Goal: Communication & Community: Share content

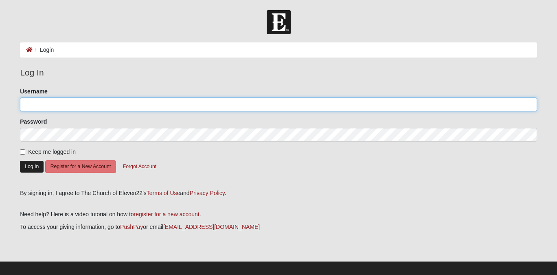
type input "denisha.rouse@gmail.com"
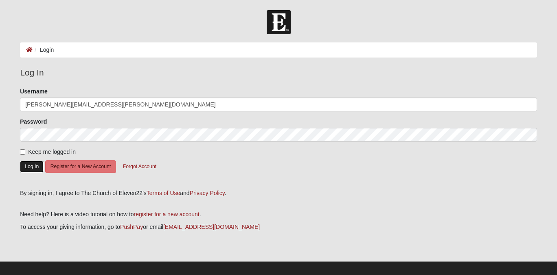
click at [33, 168] on button "Log In" at bounding box center [32, 167] width 24 height 12
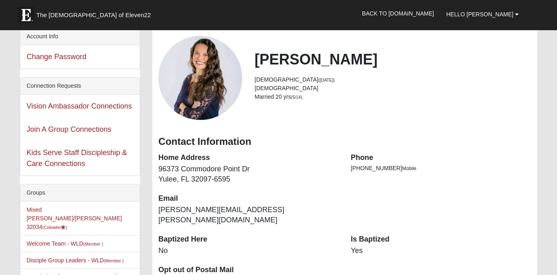
scroll to position [66, 0]
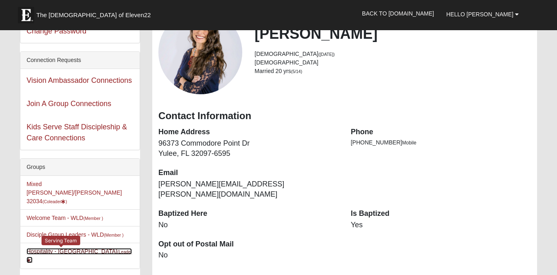
click at [71, 248] on link "Hospitality - WLD (Leader )" at bounding box center [79, 255] width 106 height 15
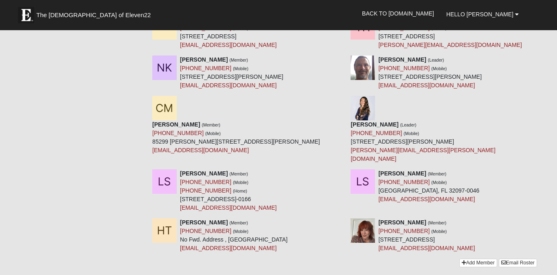
scroll to position [379, 0]
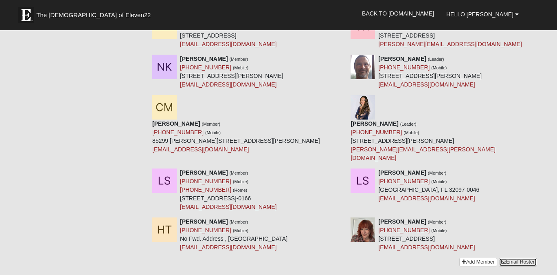
click at [517, 258] on link "Email Roster" at bounding box center [518, 262] width 38 height 9
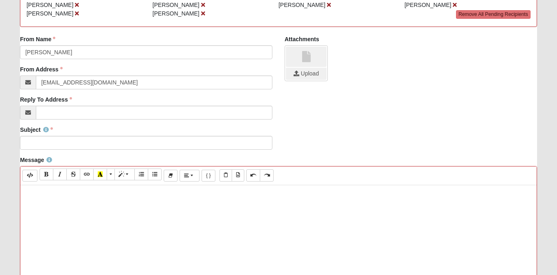
scroll to position [140, 0]
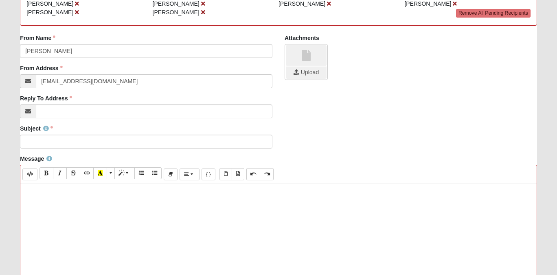
paste div
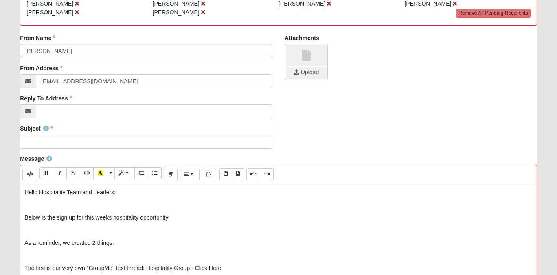
click at [125, 193] on p "Hello Hospitality Team and Leaders:" at bounding box center [278, 192] width 509 height 9
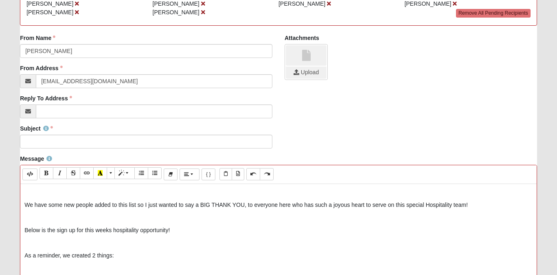
scroll to position [0, 0]
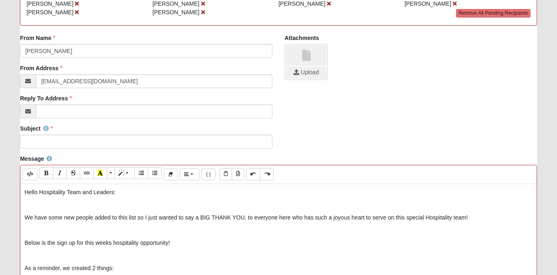
click at [100, 194] on p "Hello Hospitality Team and Leaders:" at bounding box center [278, 192] width 509 height 9
click at [46, 173] on icon "Bold (⌘+B)" at bounding box center [46, 173] width 5 height 6
click at [108, 208] on p at bounding box center [278, 204] width 509 height 9
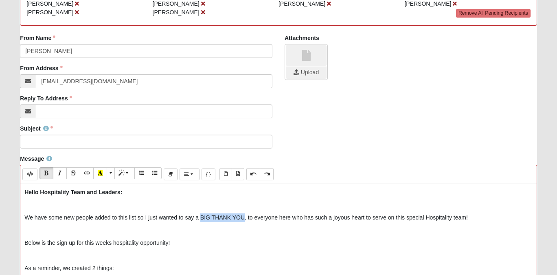
drag, startPoint x: 245, startPoint y: 218, endPoint x: 200, endPoint y: 217, distance: 44.4
click at [200, 217] on p "We have some new people added to this list so I just wanted to say a BIG THANK …" at bounding box center [278, 217] width 509 height 9
click at [48, 178] on button "Bold (⌘+B)" at bounding box center [47, 173] width 14 height 12
click at [257, 239] on p "Below is the sign up for this weeks hospitality opportunity!" at bounding box center [278, 242] width 509 height 9
click at [143, 232] on p at bounding box center [278, 230] width 509 height 9
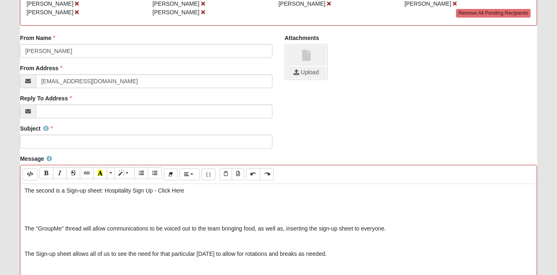
scroll to position [117, 0]
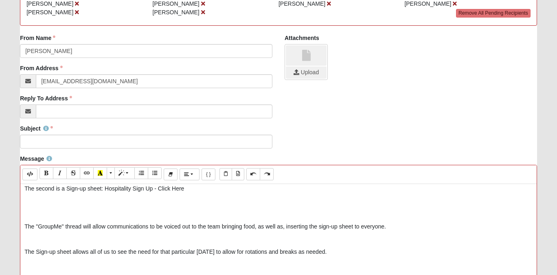
click at [91, 240] on p at bounding box center [278, 239] width 509 height 9
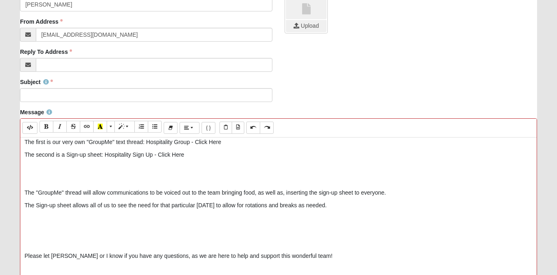
scroll to position [189, 0]
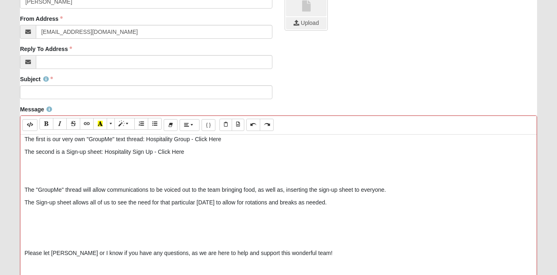
click at [68, 240] on p at bounding box center [278, 240] width 509 height 9
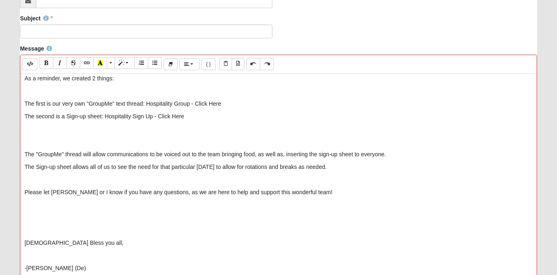
scroll to position [252, 0]
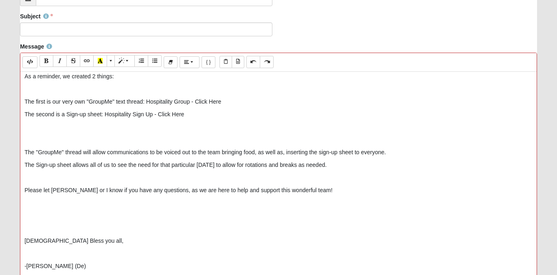
click at [57, 230] on p at bounding box center [278, 228] width 509 height 9
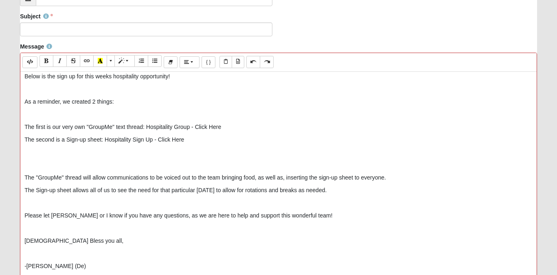
scroll to position [42, 0]
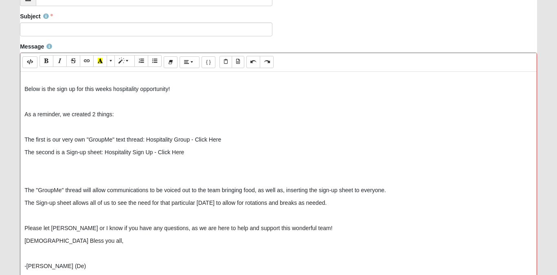
click at [315, 214] on p at bounding box center [278, 215] width 509 height 9
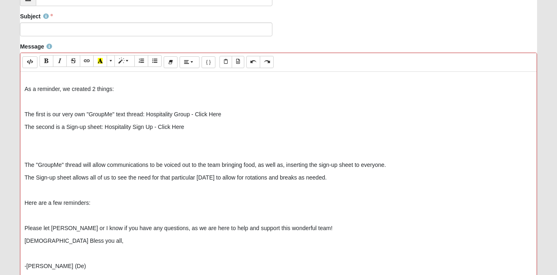
scroll to position [79, 0]
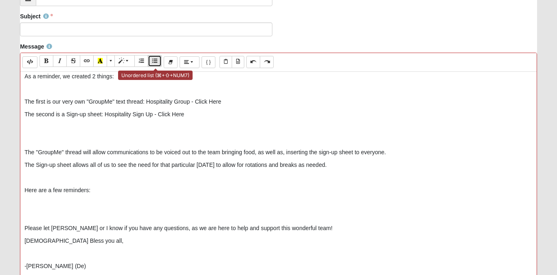
click at [157, 64] on icon "Unordered list (⌘+⇧+NUM7)" at bounding box center [154, 61] width 5 height 6
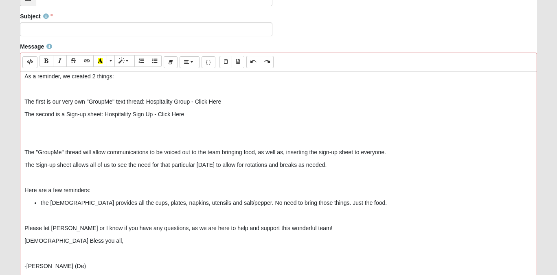
click at [44, 205] on li "the [DEMOGRAPHIC_DATA] provides all the cups, plates, napkins, utensils and sal…" at bounding box center [287, 202] width 492 height 9
click at [125, 205] on li "The [DEMOGRAPHIC_DATA] provides all the cups, plates, napkins, utensils and sal…" at bounding box center [287, 202] width 492 height 9
click at [388, 205] on li "The [DEMOGRAPHIC_DATA] provides all the cups, water, coffee, plates, napkins, u…" at bounding box center [287, 202] width 492 height 9
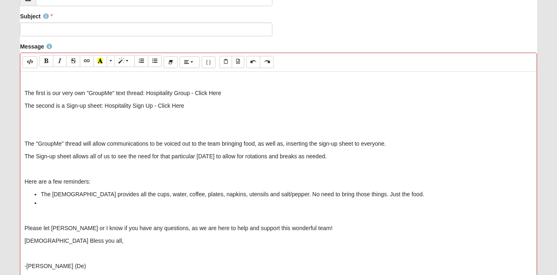
scroll to position [97, 0]
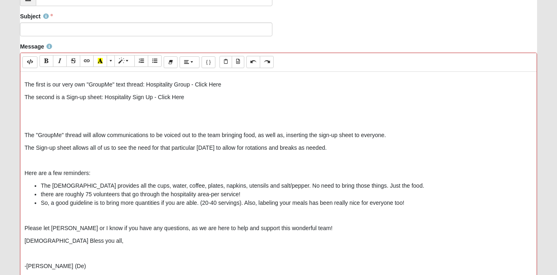
click at [44, 196] on li "there are roughly 75 volunteers that go through the hospitality area-per servic…" at bounding box center [287, 194] width 492 height 9
click at [42, 202] on li "So, a good guideline is to bring more quantities if you are able. (20-40 servin…" at bounding box center [287, 202] width 492 height 9
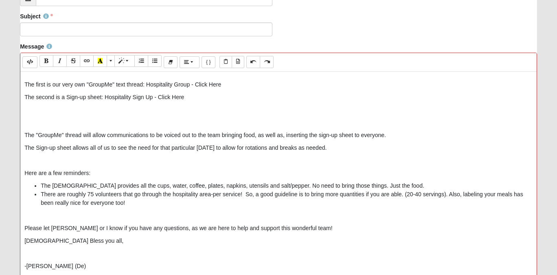
click at [212, 197] on li "There are roughly 75 volunteers that go through the hospitality area-per servic…" at bounding box center [287, 198] width 492 height 17
click at [448, 197] on li "There are roughly 75 volunteers that go through the hospitality area- per servi…" at bounding box center [287, 198] width 492 height 17
click at [161, 203] on li "There are roughly 75 volunteers that go through the hospitality area- per servi…" at bounding box center [287, 198] width 492 height 17
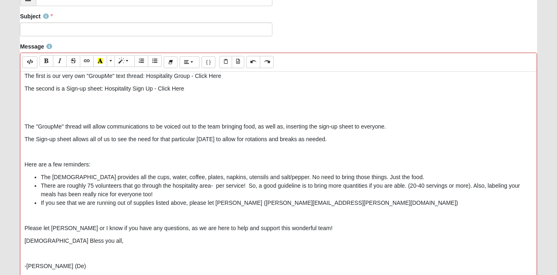
click at [332, 207] on li "If you see that we are running out of supplies listed above, please let [PERSON…" at bounding box center [287, 202] width 492 height 9
click at [26, 230] on p "Please let [PERSON_NAME] or I know if you have any questions, as we are here to…" at bounding box center [278, 228] width 509 height 9
click at [238, 229] on p "If you have any other questions, please let [PERSON_NAME] or I know if you have…" at bounding box center [278, 228] width 509 height 9
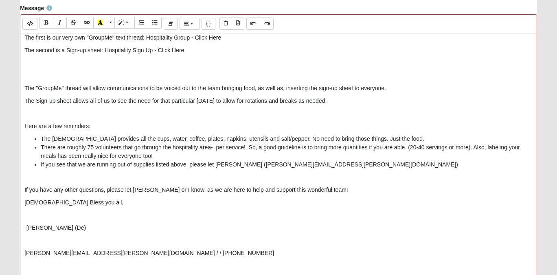
scroll to position [308, 0]
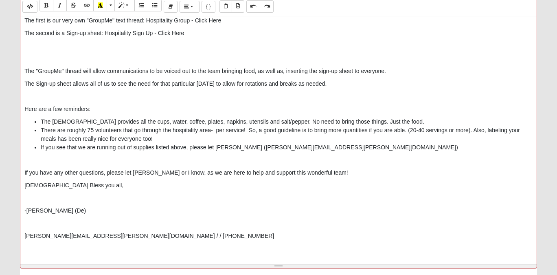
click at [68, 222] on p at bounding box center [278, 223] width 509 height 9
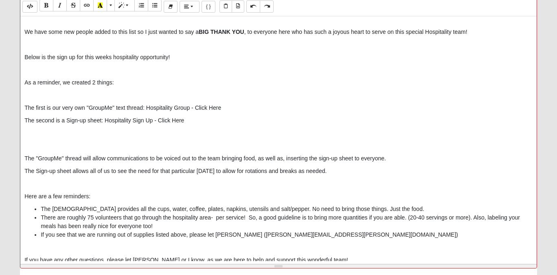
scroll to position [0, 0]
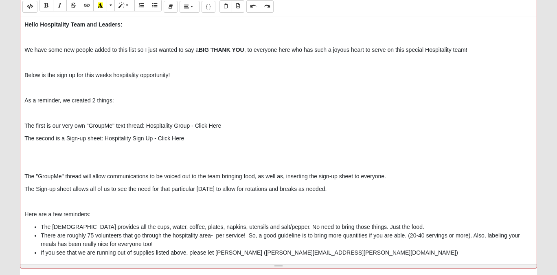
click at [54, 62] on p at bounding box center [278, 62] width 509 height 9
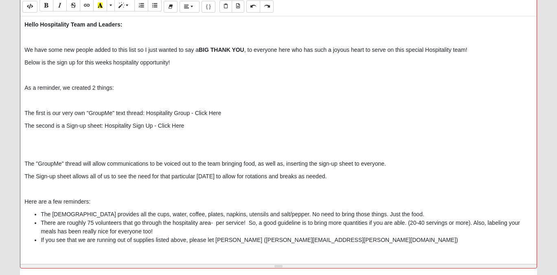
click at [46, 103] on p at bounding box center [278, 100] width 509 height 9
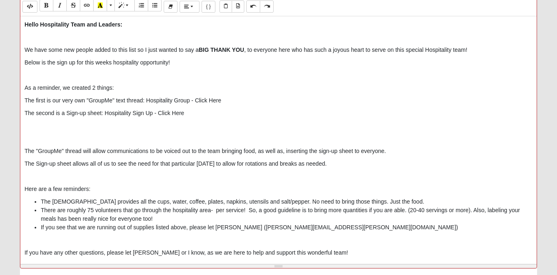
click at [59, 90] on p "As a reminder, we created 2 things:" at bounding box center [278, 88] width 509 height 9
click at [50, 6] on button "Bold (⌘+B)" at bounding box center [47, 6] width 14 height 12
click at [200, 113] on p "The second is a Sign-up sheet: Hospitality Sign Up - Click Here" at bounding box center [278, 113] width 509 height 9
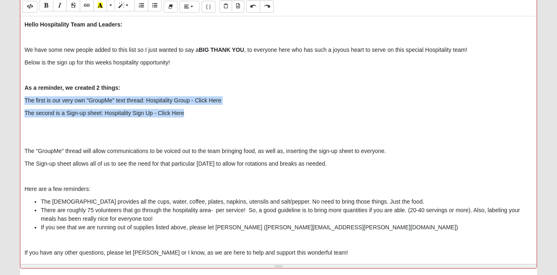
drag, startPoint x: 198, startPoint y: 113, endPoint x: 24, endPoint y: 102, distance: 173.9
click at [24, 102] on div "Hello Hospitality Team and Leaders: We have some new people added to this list …" at bounding box center [278, 138] width 517 height 244
click at [142, 8] on icon "Ordered list (⌘+⇧+NUM8)" at bounding box center [141, 5] width 5 height 6
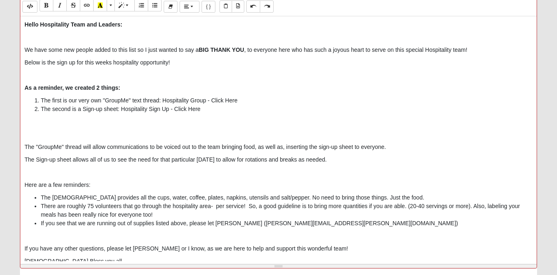
click at [113, 127] on div "Hello Hospitality Team and Leaders: We have some new people added to this list …" at bounding box center [278, 138] width 517 height 244
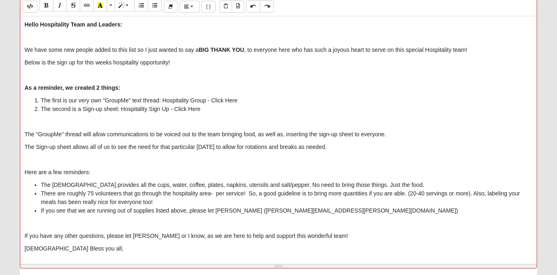
click at [78, 173] on p "Here are a few reminders:" at bounding box center [278, 172] width 509 height 9
click at [50, 9] on button "Bold (⌘+B)" at bounding box center [47, 6] width 14 height 12
click at [67, 173] on b "Here are a few reminders:" at bounding box center [59, 172] width 70 height 7
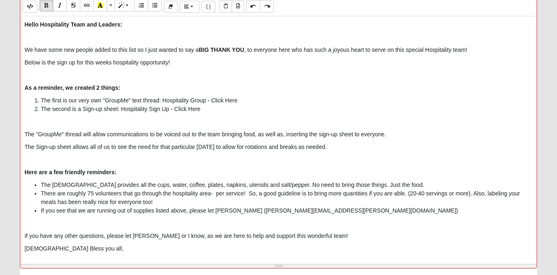
click at [379, 185] on li "The [DEMOGRAPHIC_DATA] provides all the cups, water, coffee, plates, napkins, u…" at bounding box center [287, 185] width 492 height 9
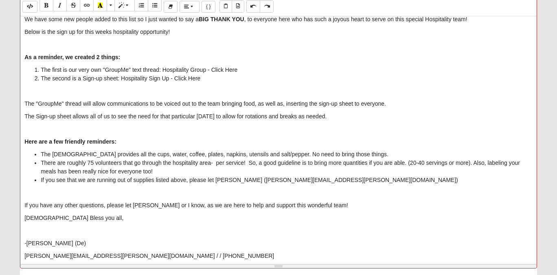
scroll to position [33, 0]
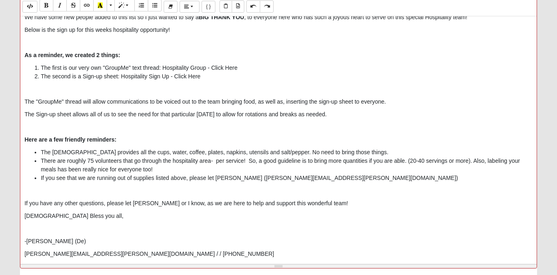
click at [43, 230] on p at bounding box center [278, 228] width 509 height 9
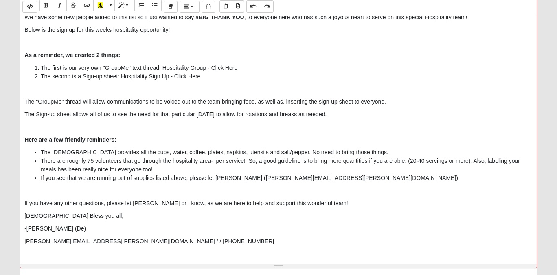
click at [26, 217] on p "[DEMOGRAPHIC_DATA] Bless you all," at bounding box center [278, 215] width 509 height 9
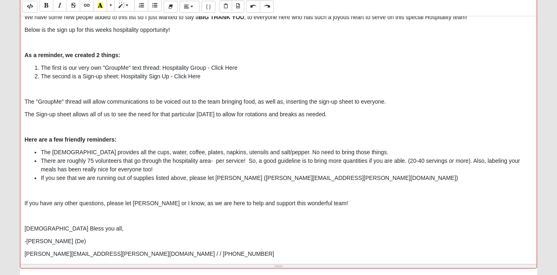
click at [65, 255] on p "[PERSON_NAME][EMAIL_ADDRESS][PERSON_NAME][DOMAIN_NAME] / / [PHONE_NUMBER]" at bounding box center [278, 253] width 509 height 9
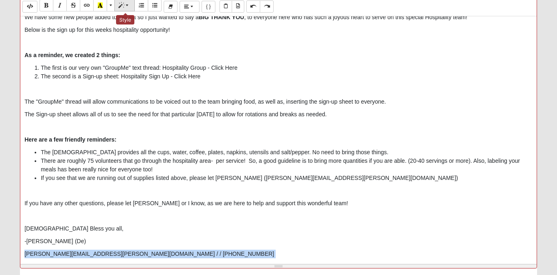
click at [129, 6] on span "Style" at bounding box center [128, 5] width 5 height 6
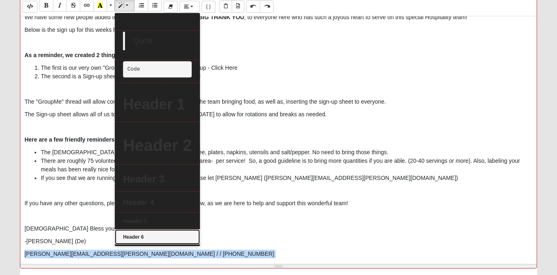
click at [133, 233] on link "Header 6" at bounding box center [157, 236] width 85 height 15
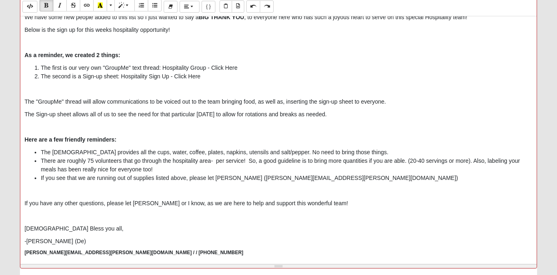
click at [114, 231] on p "[DEMOGRAPHIC_DATA] Bless you all," at bounding box center [278, 228] width 509 height 9
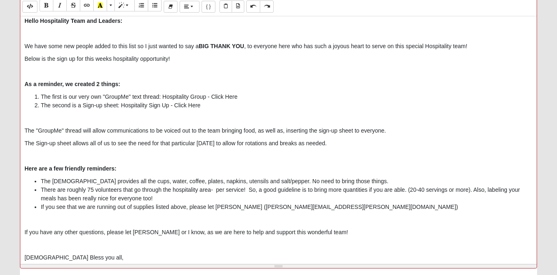
scroll to position [0, 0]
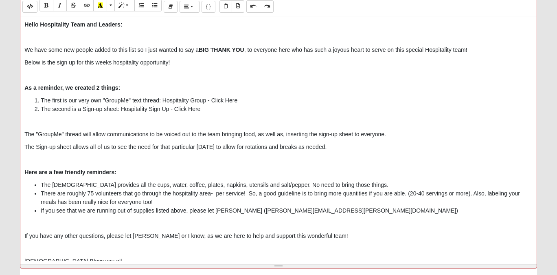
click at [78, 38] on p at bounding box center [278, 37] width 509 height 9
click at [137, 52] on p "We have some new people added to this list so I just wanted to say a BIG THANK …" at bounding box center [278, 50] width 509 height 9
drag, startPoint x: 129, startPoint y: 99, endPoint x: 107, endPoint y: 99, distance: 22.4
click at [107, 99] on li "The first is our very own "GroupMe" text thread: Hospitality Group - Click Here" at bounding box center [287, 100] width 492 height 9
click at [49, 7] on button "Bold (⌘+B)" at bounding box center [47, 6] width 14 height 12
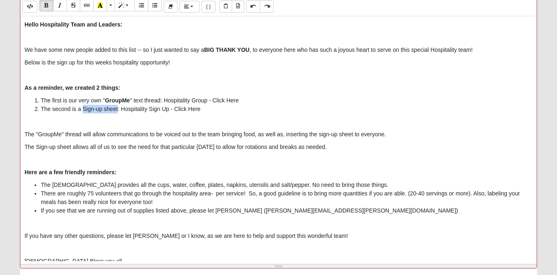
drag, startPoint x: 118, startPoint y: 110, endPoint x: 82, endPoint y: 110, distance: 36.3
click at [82, 110] on li "The second is a Sign-up sheet: Hospitality Sign Up - Click Here" at bounding box center [287, 109] width 492 height 9
click at [47, 8] on icon "Bold (⌘+B)" at bounding box center [46, 5] width 5 height 6
click at [152, 117] on div "Hello Hospitality Team and Leaders: We have some new people added to this list …" at bounding box center [278, 138] width 517 height 244
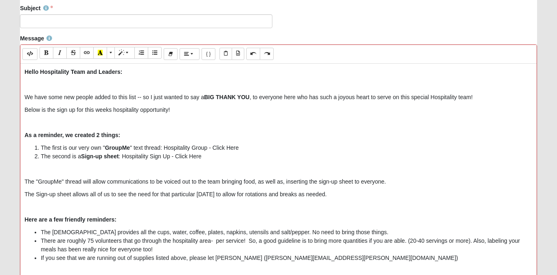
scroll to position [258, 0]
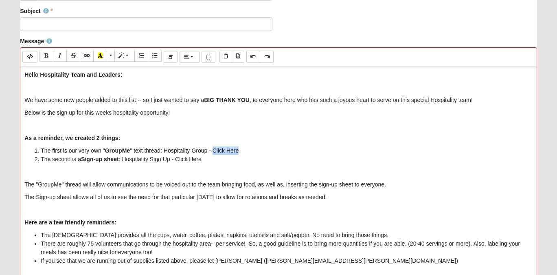
drag, startPoint x: 240, startPoint y: 153, endPoint x: 212, endPoint y: 152, distance: 27.3
click at [212, 152] on li "The first is our very own " GroupMe " text thread: Hospitality Group - Click He…" at bounding box center [287, 150] width 492 height 9
click at [89, 57] on icon "Link (⌘+K)" at bounding box center [86, 56] width 5 height 6
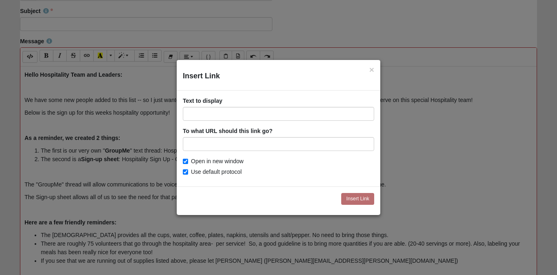
type input "[URL][DOMAIN_NAME]"
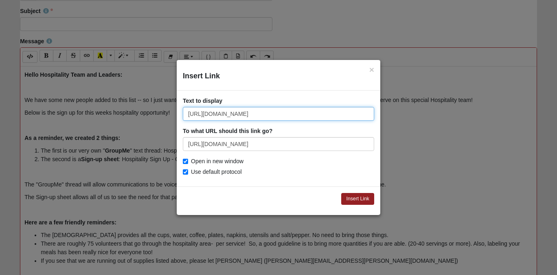
click at [228, 119] on input "[URL][DOMAIN_NAME]" at bounding box center [279, 114] width 192 height 14
type input "Click Here"
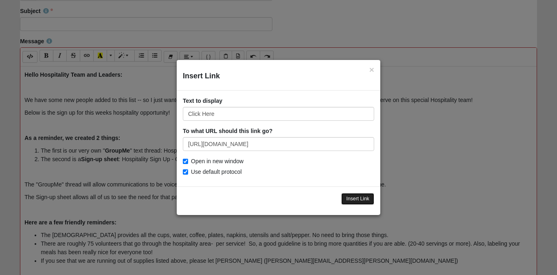
click at [358, 199] on input "Insert Link" at bounding box center [357, 199] width 33 height 12
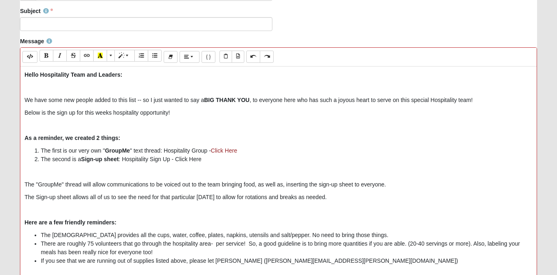
click at [224, 160] on li "The second is a Sign-up sheet : Hospitality Sign Up - Click Here" at bounding box center [287, 159] width 492 height 9
drag, startPoint x: 208, startPoint y: 161, endPoint x: 177, endPoint y: 160, distance: 30.6
click at [177, 160] on li "The second is a Sign-up sheet : Hospitality Sign Up - Click Here" at bounding box center [287, 159] width 492 height 9
click at [88, 55] on icon "Link (⌘+K)" at bounding box center [86, 56] width 5 height 6
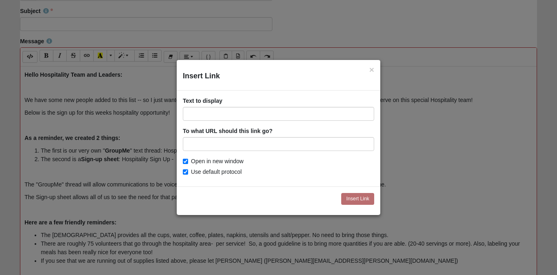
type input "[URL][DOMAIN_NAME]"
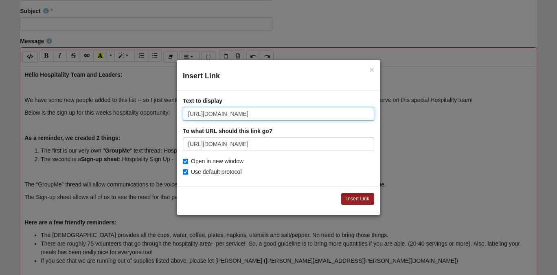
click at [235, 115] on input "[URL][DOMAIN_NAME]" at bounding box center [279, 114] width 192 height 14
type input "Click Here"
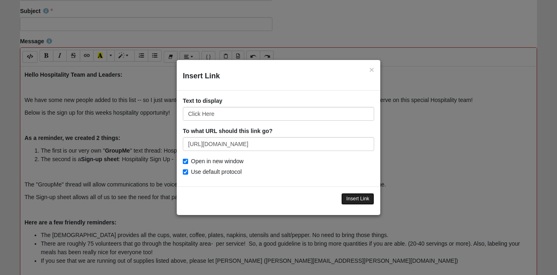
click at [361, 202] on input "Insert Link" at bounding box center [357, 199] width 33 height 12
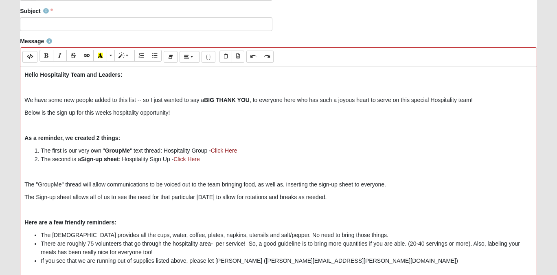
click at [261, 174] on p at bounding box center [278, 171] width 509 height 9
drag, startPoint x: 61, startPoint y: 185, endPoint x: 40, endPoint y: 186, distance: 20.8
click at [40, 186] on p "The "GroupMe" thread will allow communications to be voiced out to the team bri…" at bounding box center [278, 184] width 509 height 9
click at [48, 58] on icon "Bold (⌘+B)" at bounding box center [46, 56] width 5 height 6
drag, startPoint x: 71, startPoint y: 199, endPoint x: 37, endPoint y: 197, distance: 34.3
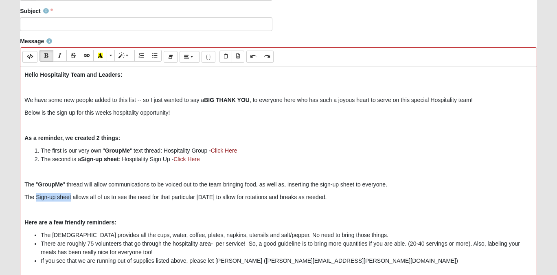
click at [37, 197] on p "The Sign-up sheet allows all of us to see the need for that particular [DATE] t…" at bounding box center [278, 197] width 509 height 9
click at [49, 55] on icon "Bold (⌘+B)" at bounding box center [46, 56] width 5 height 6
click at [108, 196] on p "The Sign-up sheet allows all of us to see the need for that particular [DATE] t…" at bounding box center [278, 197] width 509 height 9
click at [136, 79] on p "Hello Hospitality Team and Leaders:" at bounding box center [278, 74] width 509 height 9
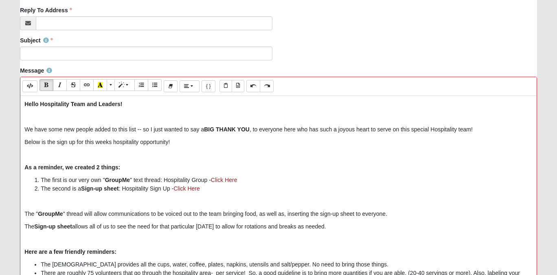
scroll to position [214, 0]
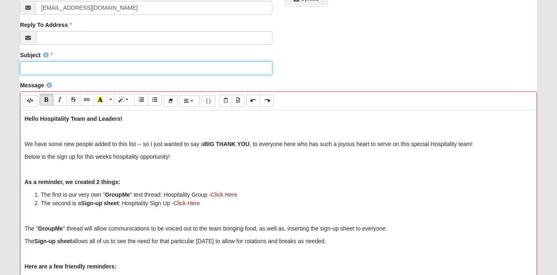
click at [95, 68] on input "Subject" at bounding box center [146, 68] width 253 height 14
paste input "Hospitality Team Sign-Up - Wildlight Campus"
click at [24, 66] on input "Hospitality Team Sign-Up - Wildlight Campus" at bounding box center [146, 68] width 253 height 14
type input "Hospitality Team Sign-Up - Wildlight Campus"
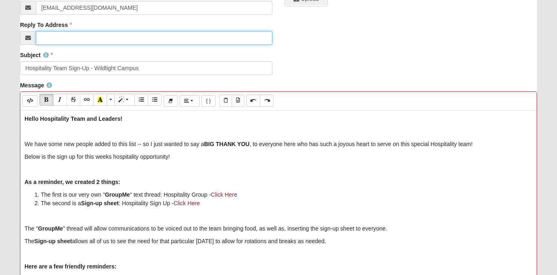
click at [73, 37] on input "Reply To Address" at bounding box center [154, 38] width 237 height 14
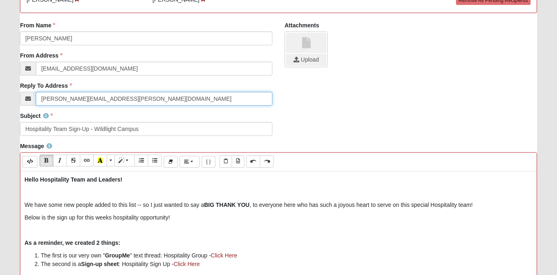
scroll to position [151, 0]
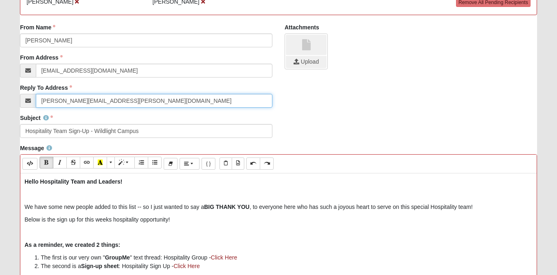
type input "[PERSON_NAME][EMAIL_ADDRESS][PERSON_NAME][DOMAIN_NAME]"
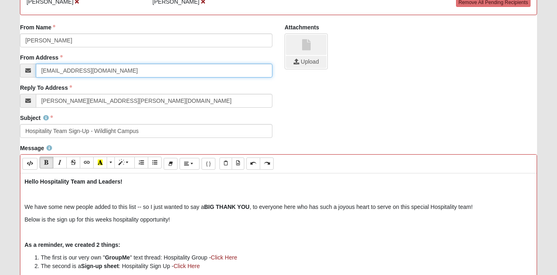
click at [69, 71] on input "[EMAIL_ADDRESS][DOMAIN_NAME]" at bounding box center [154, 71] width 237 height 14
type input "[PERSON_NAME][EMAIL_ADDRESS][PERSON_NAME][DOMAIN_NAME]"
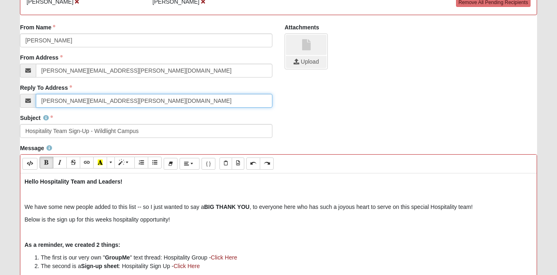
click at [129, 101] on input "[PERSON_NAME][EMAIL_ADDRESS][PERSON_NAME][DOMAIN_NAME]" at bounding box center [154, 101] width 237 height 14
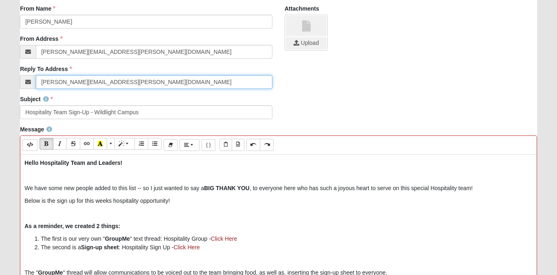
scroll to position [172, 0]
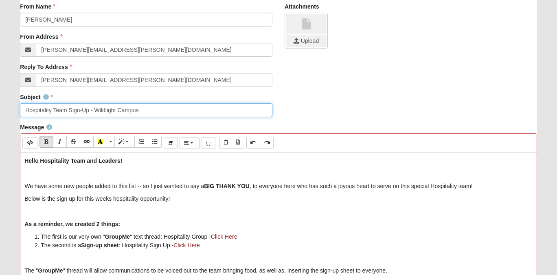
click at [146, 110] on input "Hospitality Team Sign-Up - Wildlight Campus" at bounding box center [146, 110] width 253 height 14
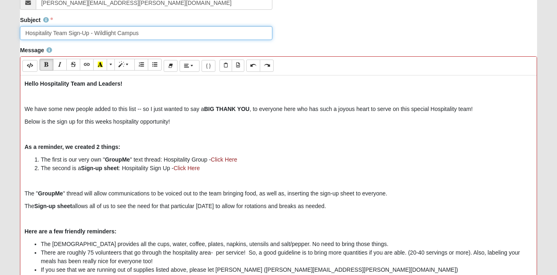
scroll to position [251, 0]
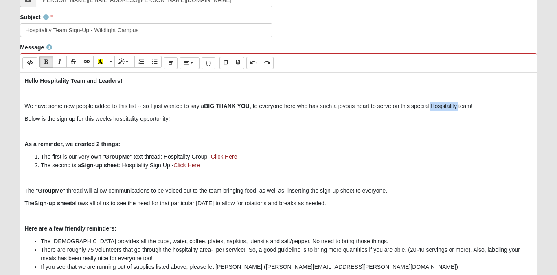
drag, startPoint x: 460, startPoint y: 106, endPoint x: 433, endPoint y: 106, distance: 26.5
click at [433, 106] on p "We have some new people added to this list -- so I just wanted to say a BIG THA…" at bounding box center [278, 106] width 509 height 9
click at [456, 109] on p "We have some new people added to this list -- so I just wanted to say a BIG THA…" at bounding box center [278, 106] width 509 height 9
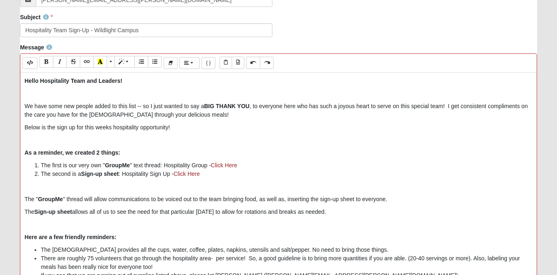
scroll to position [55, 0]
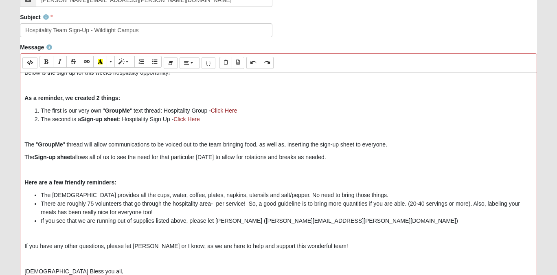
click at [86, 182] on b "Here are a few friendly reminders:" at bounding box center [70, 182] width 92 height 7
click at [98, 209] on li "There are roughly 75 volunteers that go through the hospitality area- per servi…" at bounding box center [287, 207] width 492 height 17
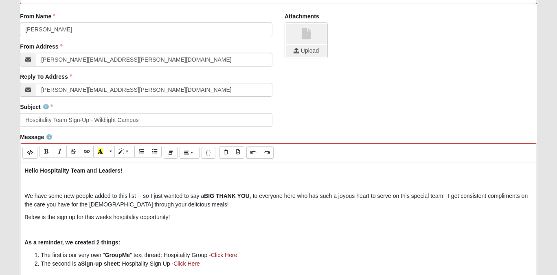
scroll to position [167, 0]
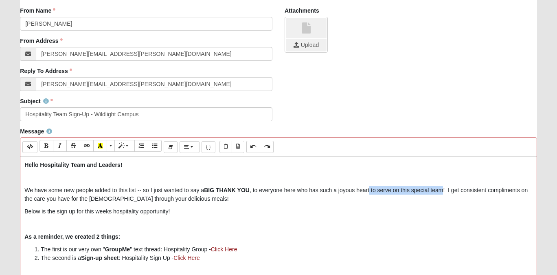
drag, startPoint x: 445, startPoint y: 191, endPoint x: 370, endPoint y: 193, distance: 75.0
click at [370, 193] on p "We have some new people added to this list -- so I just wanted to say a BIG THA…" at bounding box center [278, 194] width 509 height 17
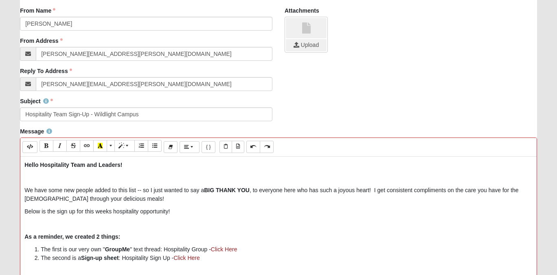
click at [252, 191] on p "We have some new people added to this list -- so I just wanted to say a BIG THA…" at bounding box center [278, 194] width 509 height 17
click at [370, 191] on p "We have some new people added to this list -- so I just wanted to say a BIG THA…" at bounding box center [278, 194] width 509 height 17
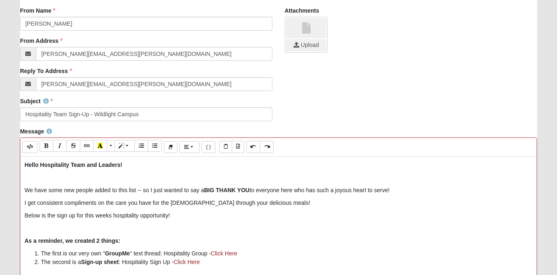
click at [35, 204] on p "I get consistent compliments on the care you have for the [DEMOGRAPHIC_DATA] th…" at bounding box center [278, 202] width 509 height 9
click at [65, 211] on p "Below is the sign up for this weeks hospitality opportunity!" at bounding box center [278, 215] width 509 height 9
drag, startPoint x: 175, startPoint y: 215, endPoint x: 110, endPoint y: 216, distance: 65.6
click at [110, 216] on p "Below is the sign up for this weeks hospitality opportunity!" at bounding box center [278, 215] width 509 height 9
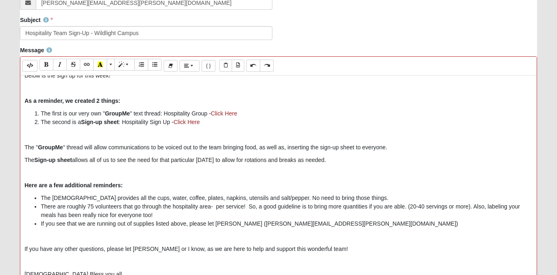
scroll to position [249, 0]
drag, startPoint x: 67, startPoint y: 183, endPoint x: 24, endPoint y: 185, distance: 43.2
click at [24, 185] on div "Hello Hospitality Team and Leaders! We have some new people added to this list …" at bounding box center [278, 197] width 517 height 244
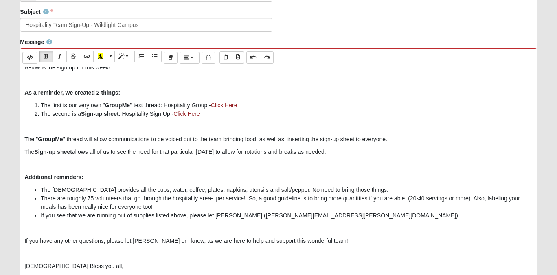
scroll to position [259, 0]
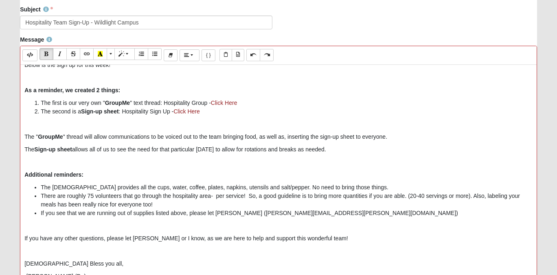
click at [160, 189] on li "The [DEMOGRAPHIC_DATA] provides all the cups, water, coffee, plates, napkins, u…" at bounding box center [287, 187] width 492 height 9
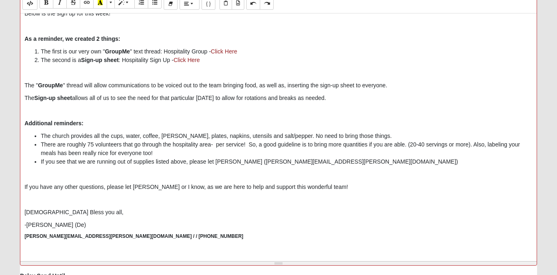
scroll to position [390, 0]
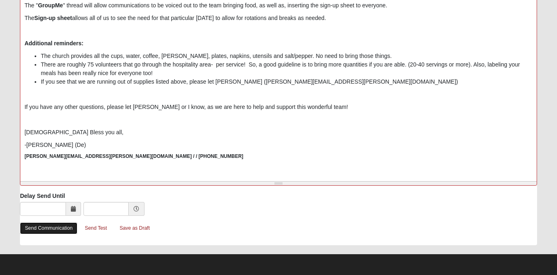
click at [46, 231] on link "Send Communication" at bounding box center [48, 228] width 57 height 12
